Goal: Task Accomplishment & Management: Manage account settings

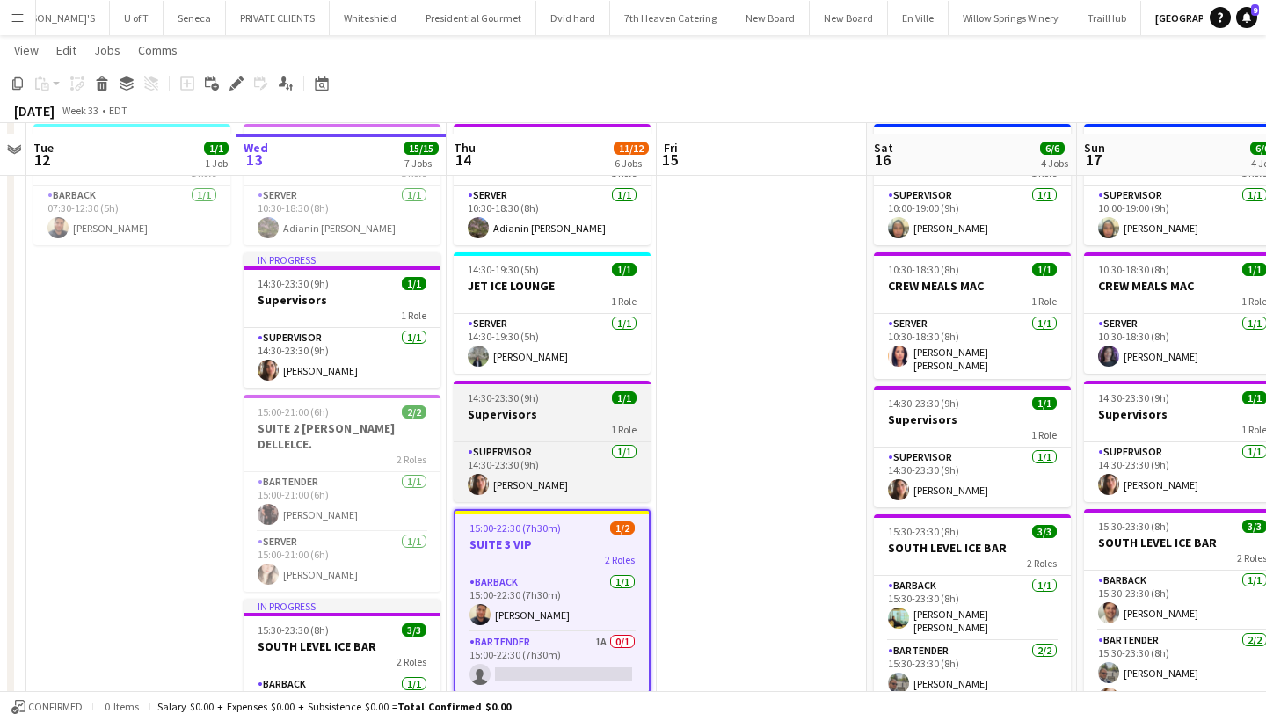
scroll to position [115, 0]
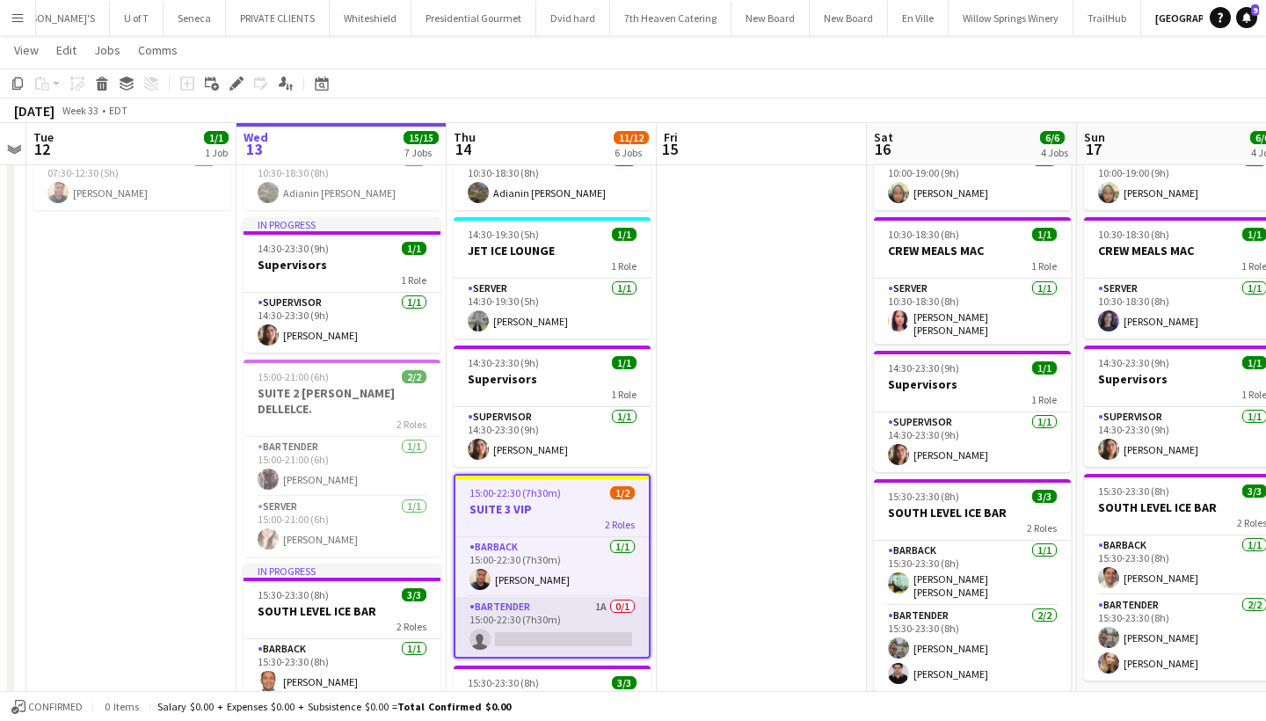
click at [545, 639] on app-card-role "BARTENDER 1A 0/1 15:00-22:30 (7h30m) single-neutral-actions" at bounding box center [552, 627] width 193 height 60
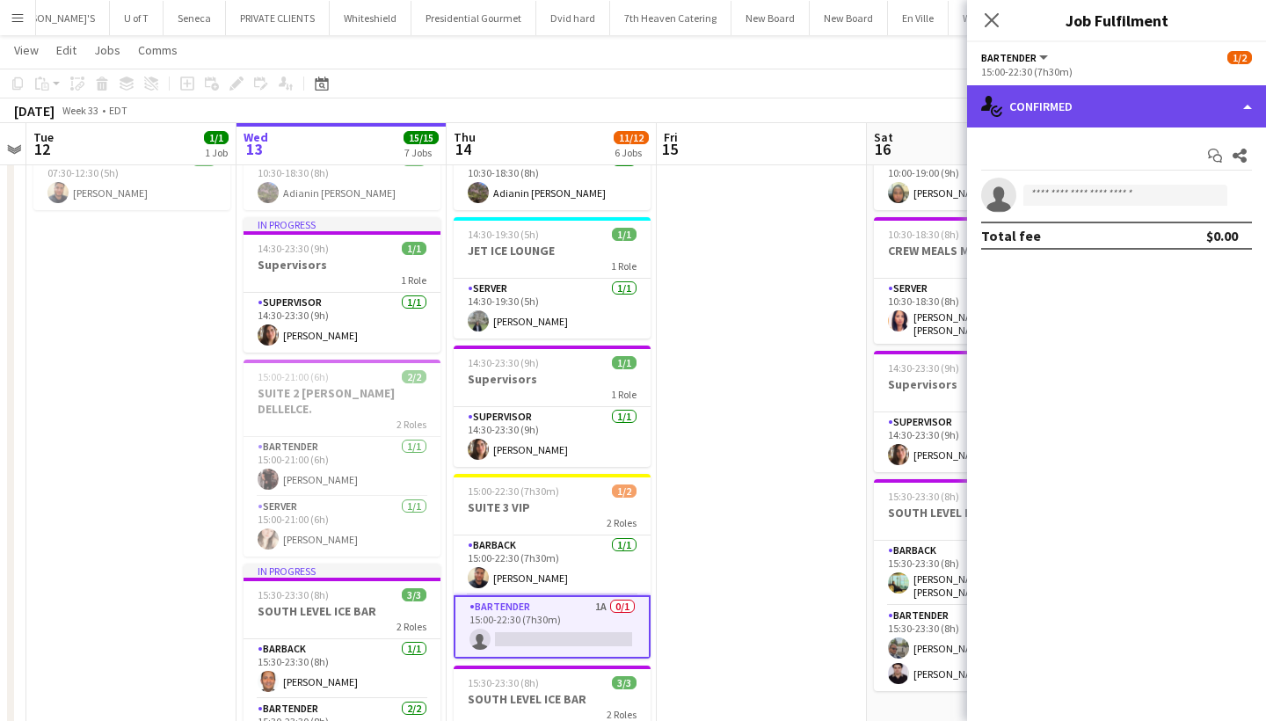
click at [1136, 100] on div "single-neutral-actions-check-2 Confirmed" at bounding box center [1116, 106] width 299 height 42
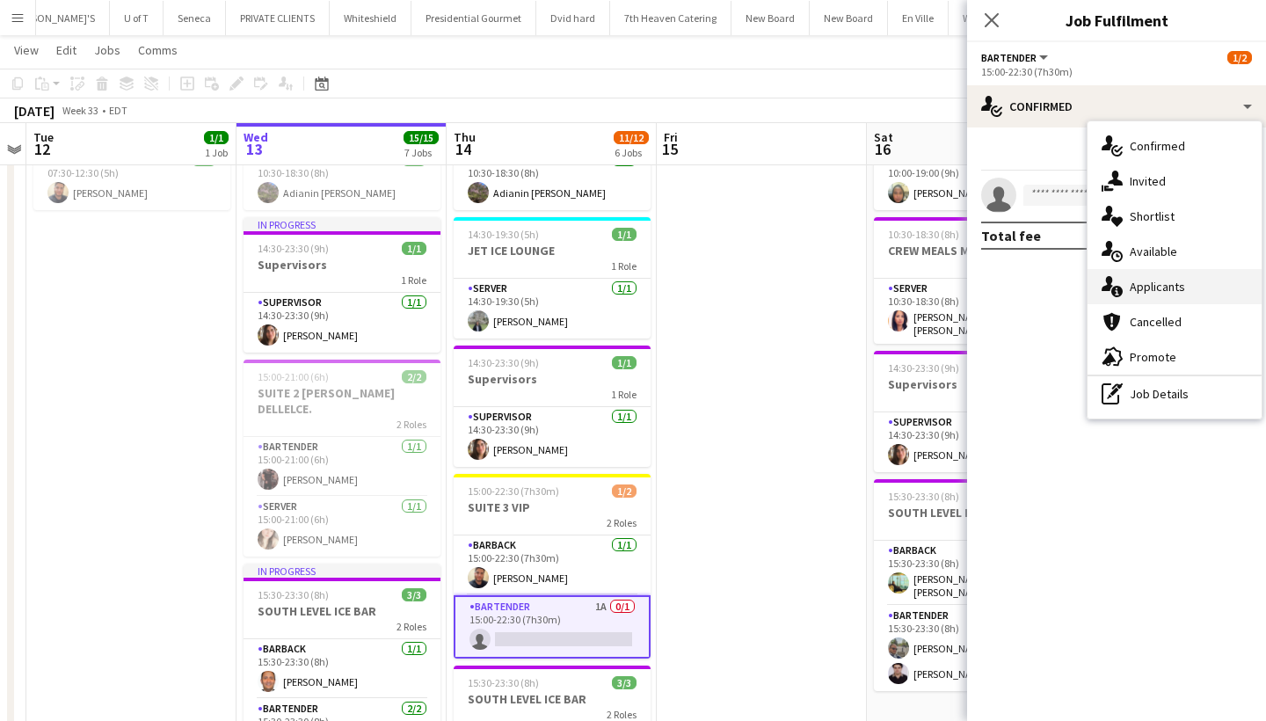
click at [1184, 289] on div "single-neutral-actions-information Applicants" at bounding box center [1175, 286] width 174 height 35
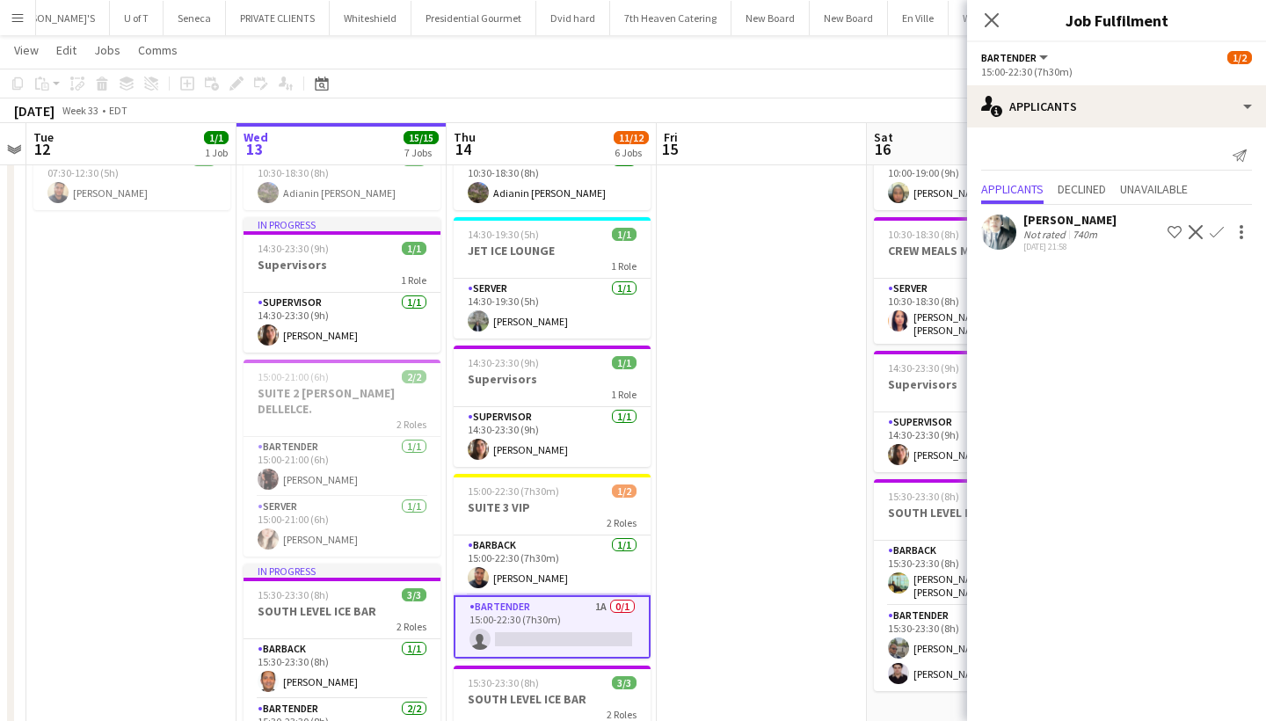
click at [1010, 230] on app-user-avatar at bounding box center [998, 232] width 35 height 35
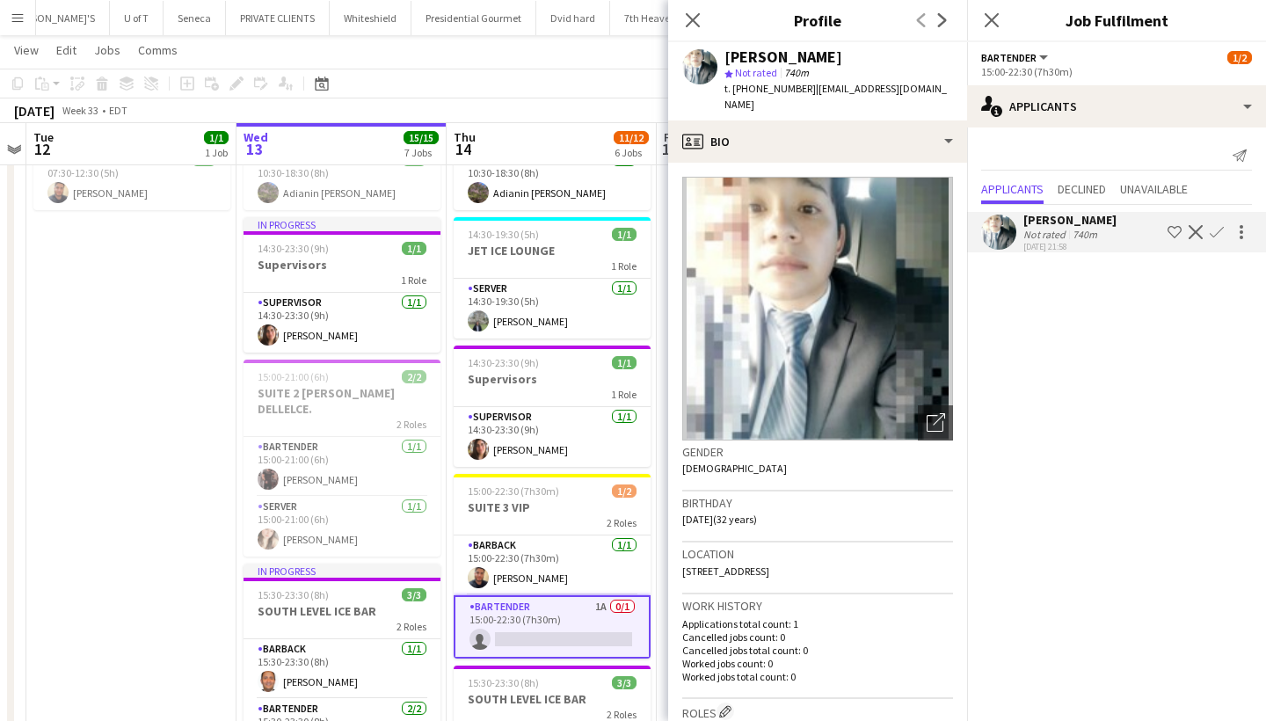
click at [519, 642] on app-card-role "BARTENDER 1A 0/1 15:00-22:30 (7h30m) single-neutral-actions" at bounding box center [552, 626] width 197 height 63
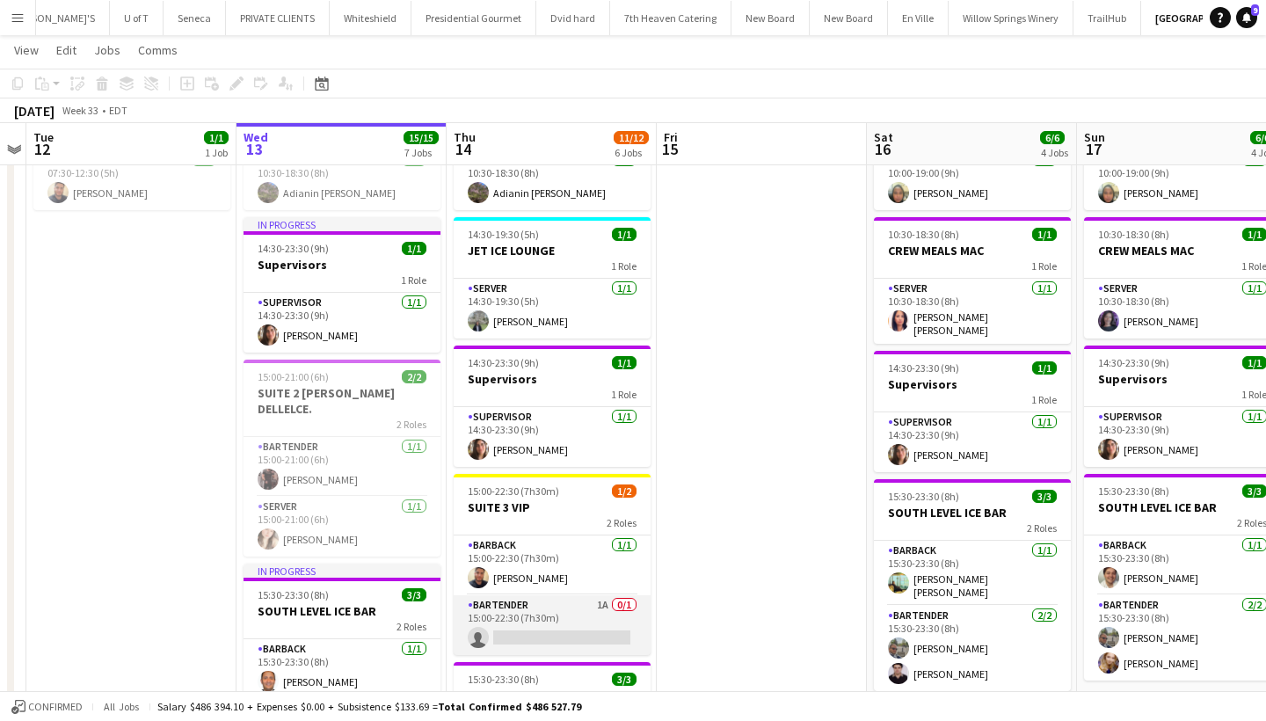
click at [519, 642] on app-card-role "BARTENDER 1A 0/1 15:00-22:30 (7h30m) single-neutral-actions" at bounding box center [552, 625] width 197 height 60
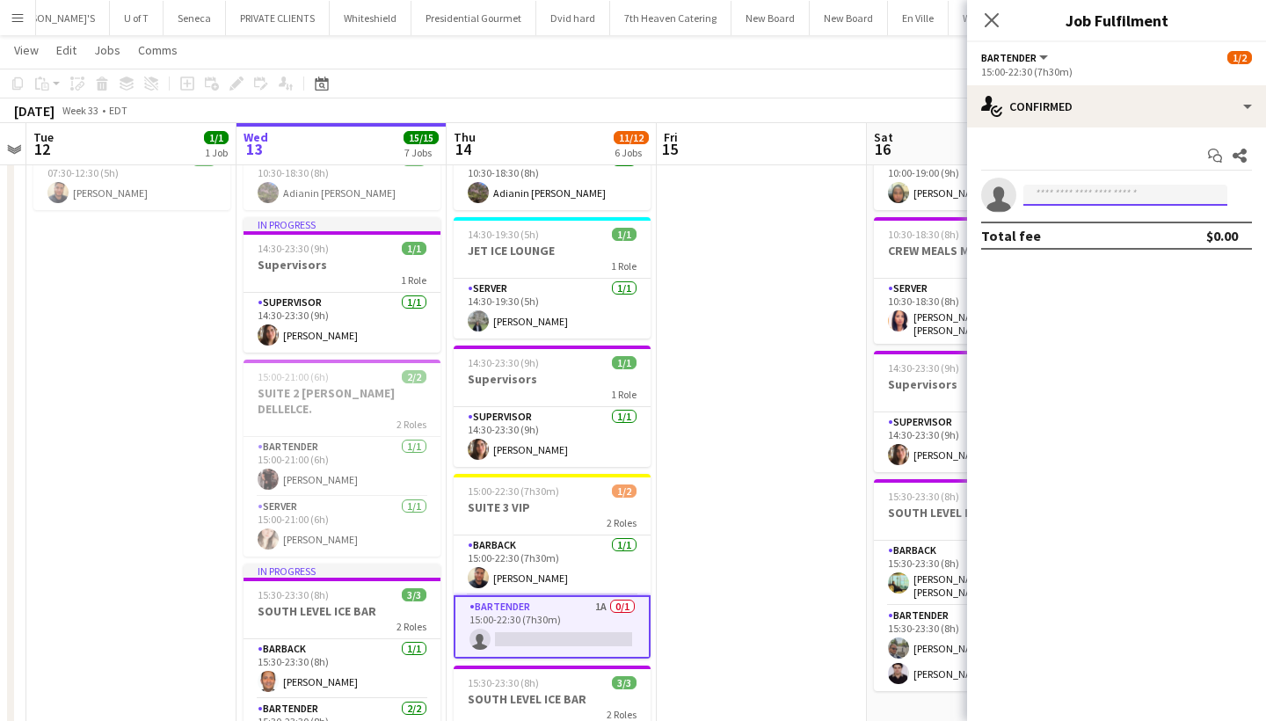
click at [1108, 196] on input at bounding box center [1126, 195] width 204 height 21
type input "******"
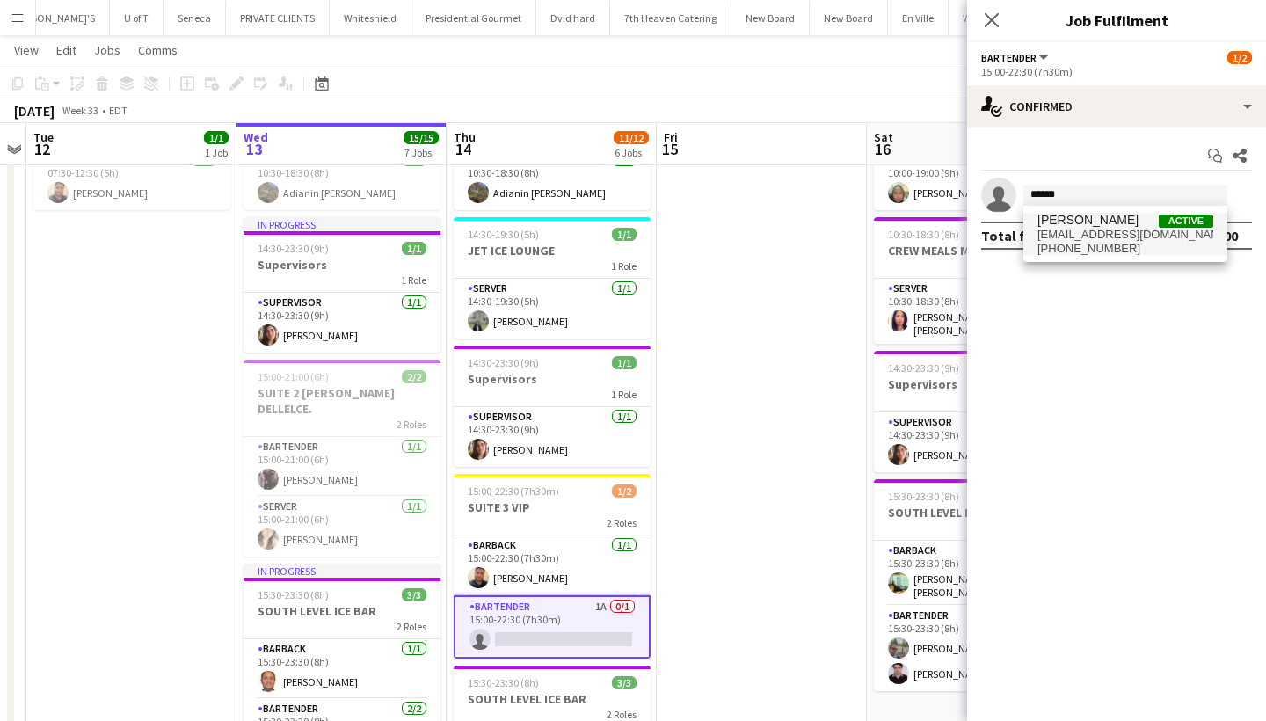
click at [1129, 230] on span "[EMAIL_ADDRESS][DOMAIN_NAME]" at bounding box center [1126, 235] width 176 height 14
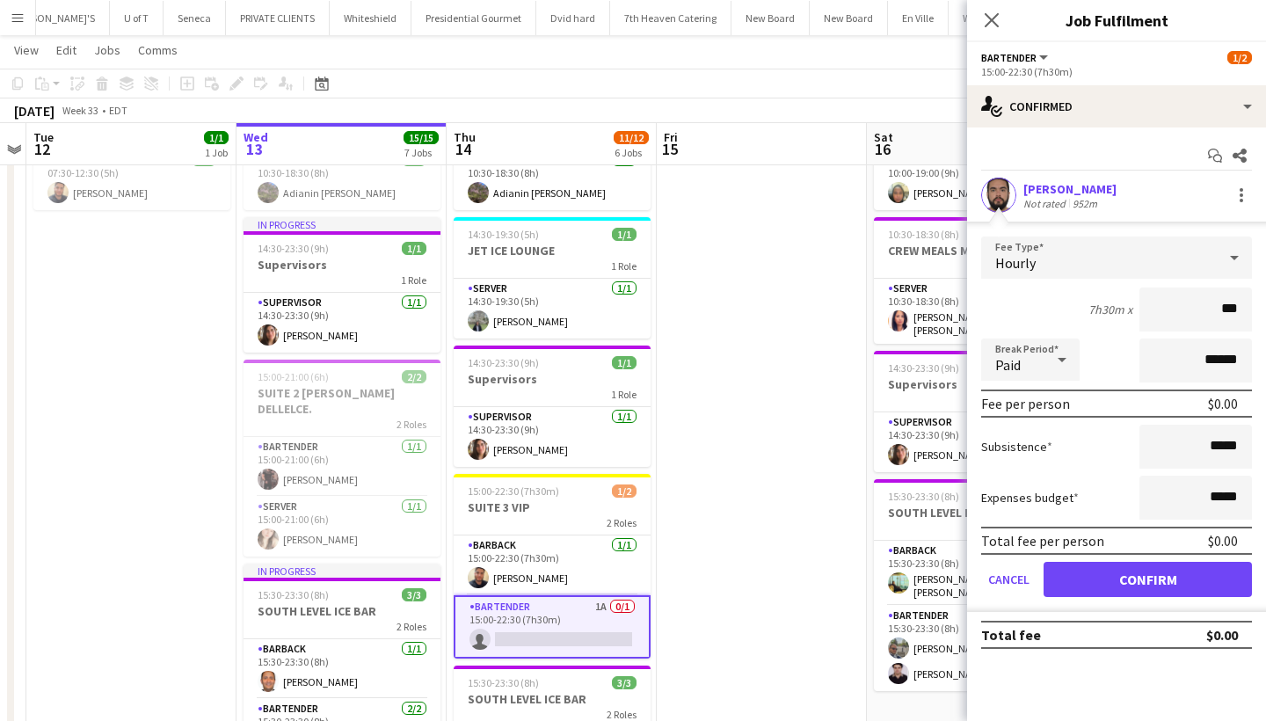
type input "**"
type input "***"
click at [1116, 585] on button "Confirm" at bounding box center [1148, 579] width 208 height 35
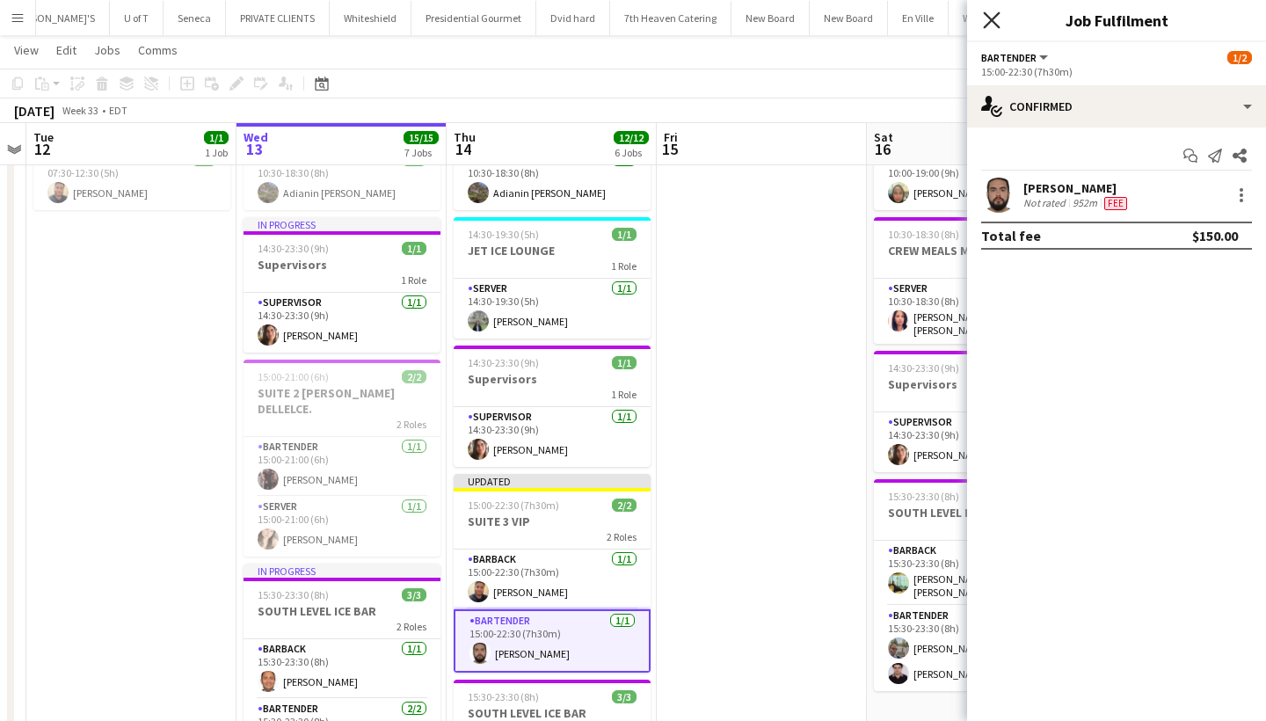
click at [992, 18] on icon "Close pop-in" at bounding box center [991, 19] width 17 height 17
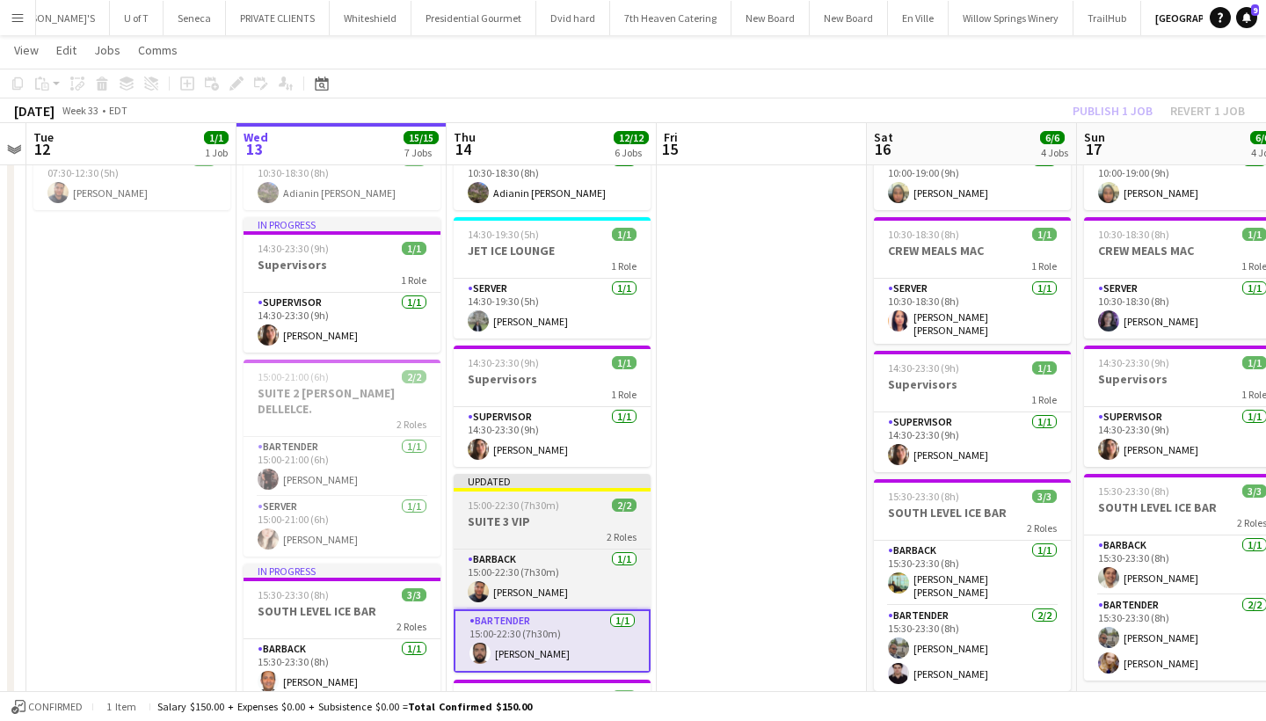
click at [563, 504] on div "15:00-22:30 (7h30m) 2/2" at bounding box center [552, 505] width 197 height 13
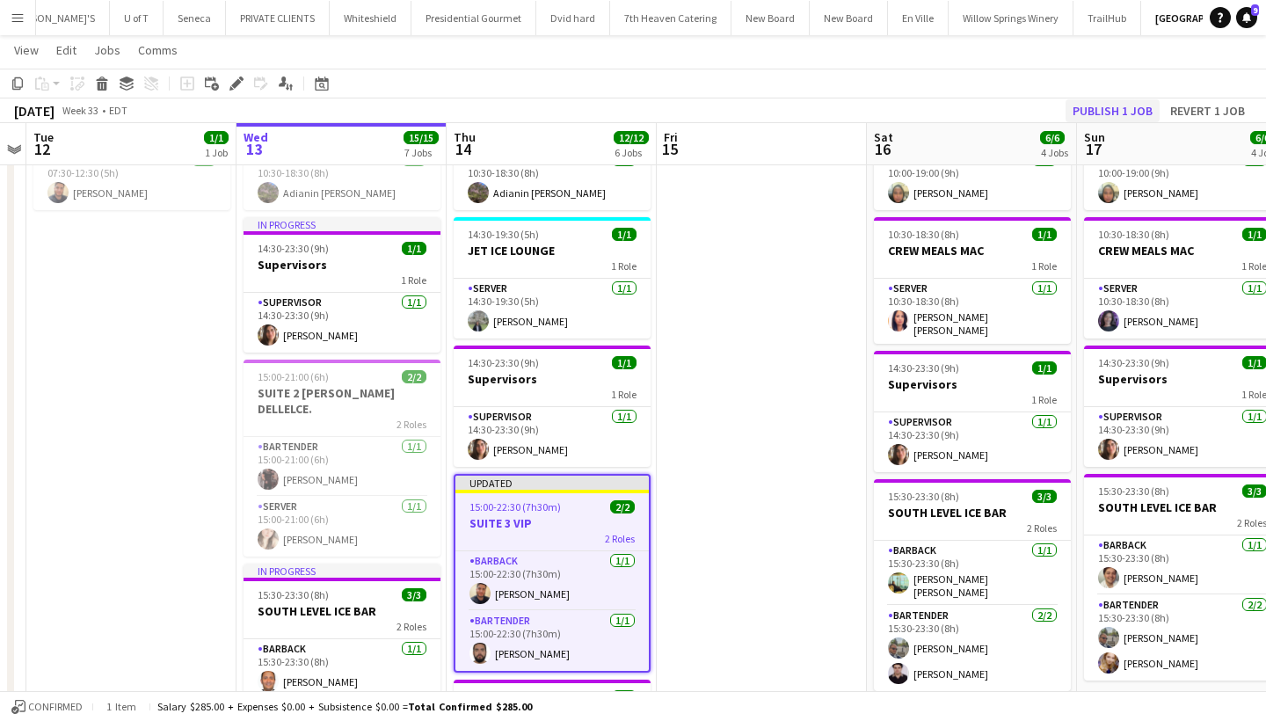
click at [1098, 117] on button "Publish 1 job" at bounding box center [1113, 110] width 94 height 23
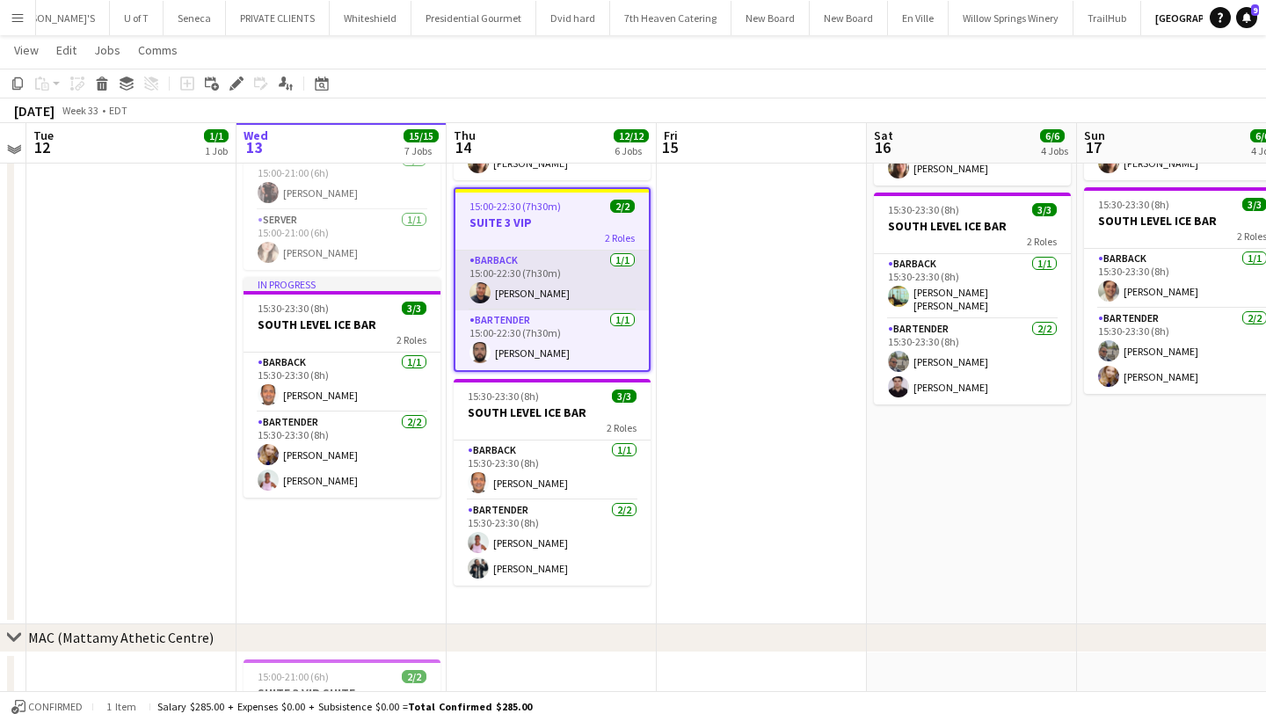
scroll to position [398, 0]
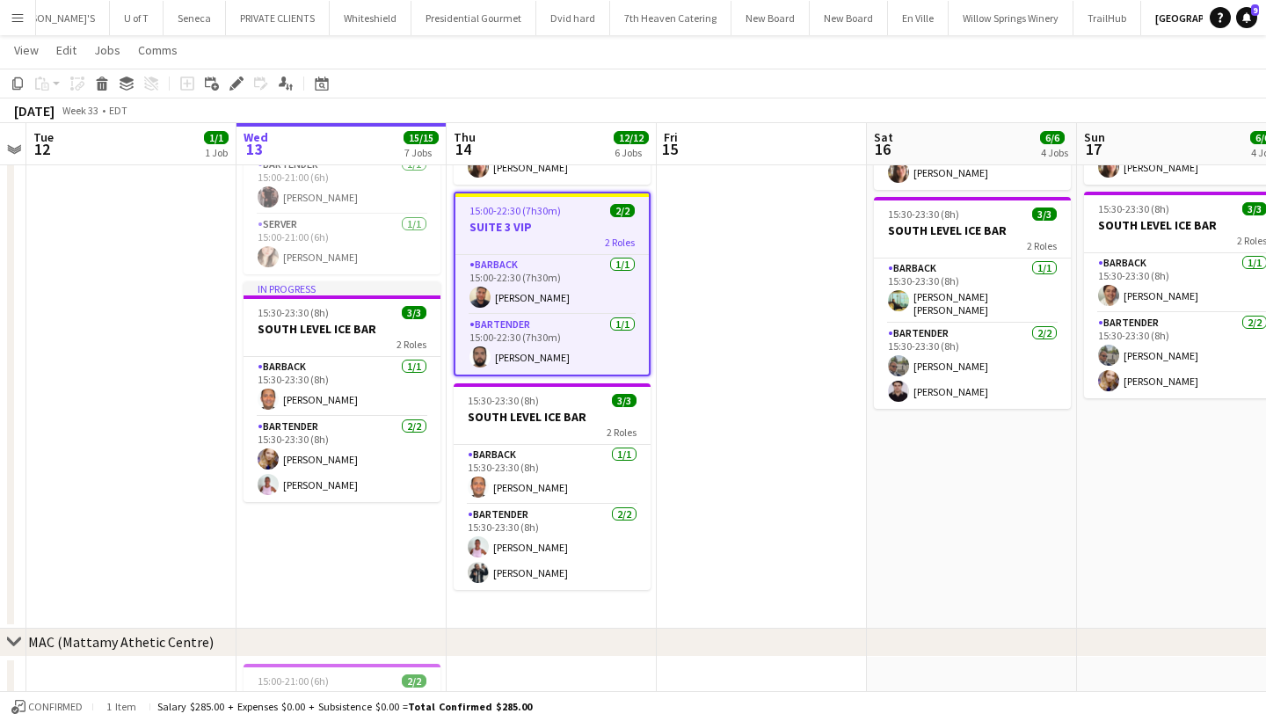
click at [17, 14] on app-icon "Menu" at bounding box center [18, 18] width 14 height 14
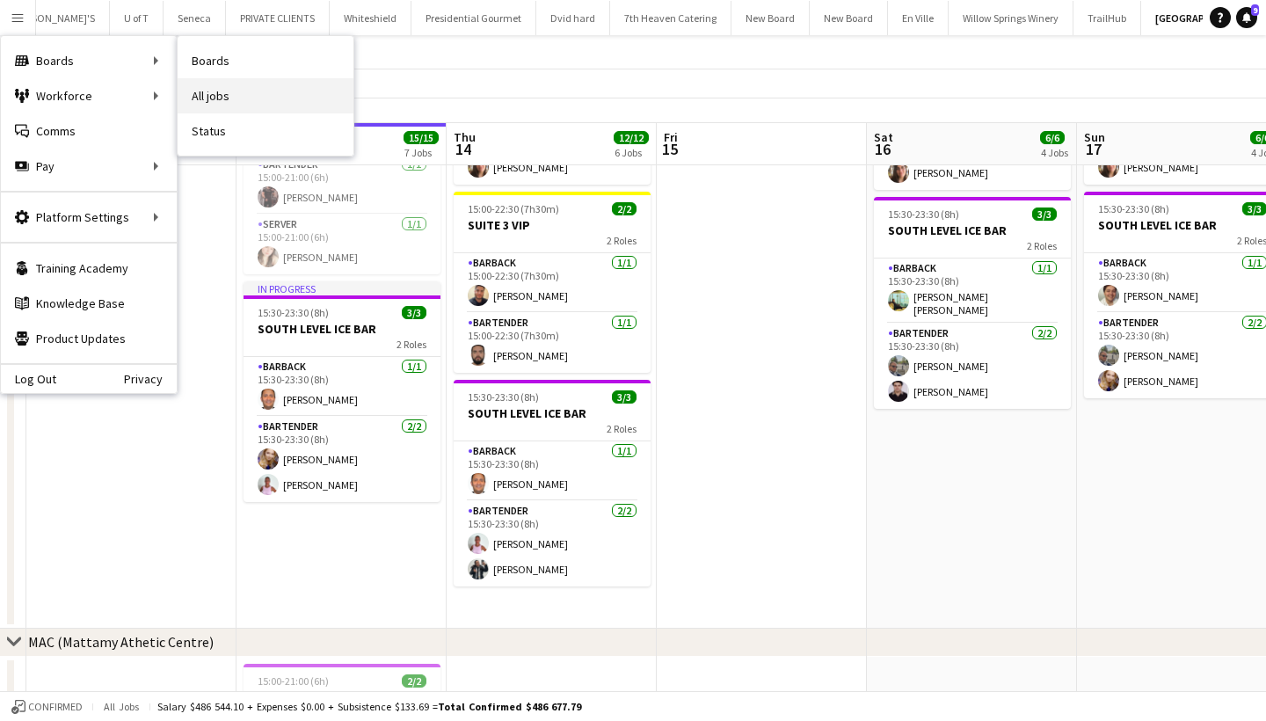
click at [244, 101] on link "All jobs" at bounding box center [266, 95] width 176 height 35
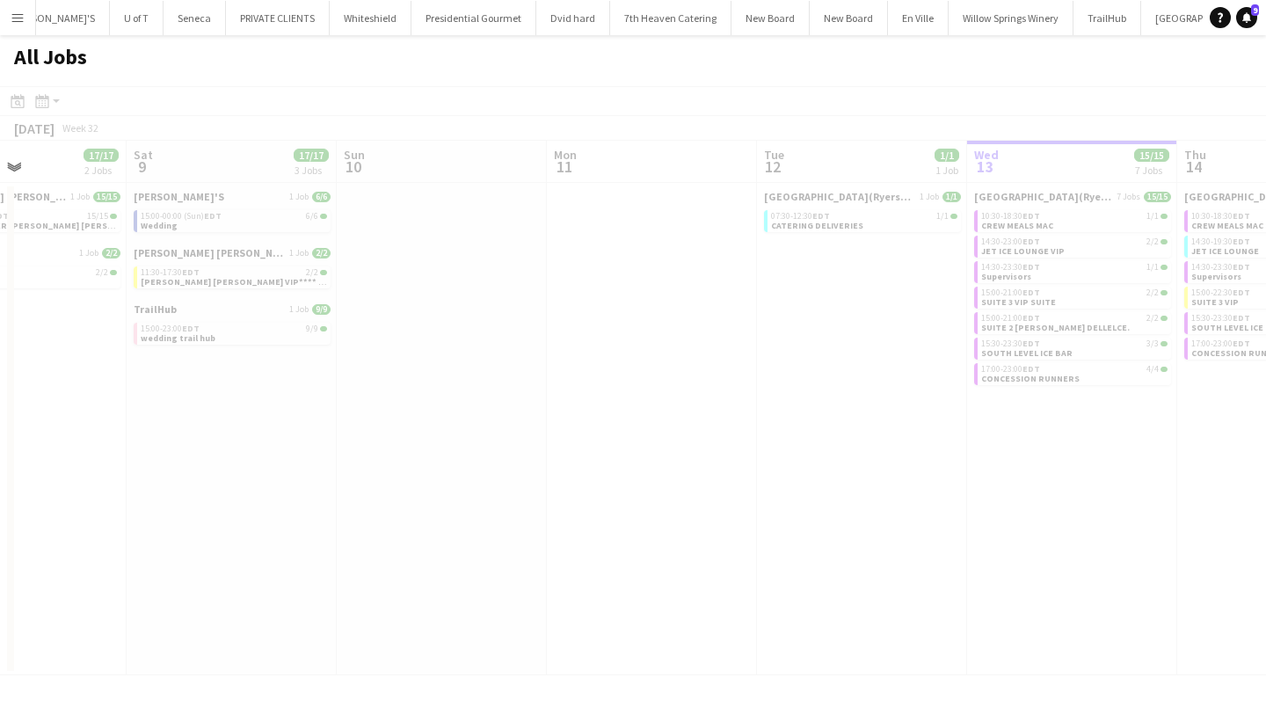
scroll to position [0, 477]
